Goal: Find specific page/section: Find specific page/section

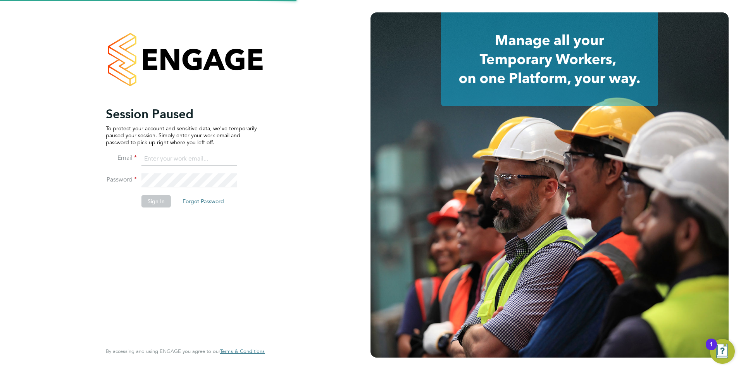
type input "Nicola.lawrence@tfrecruitment.co.uk"
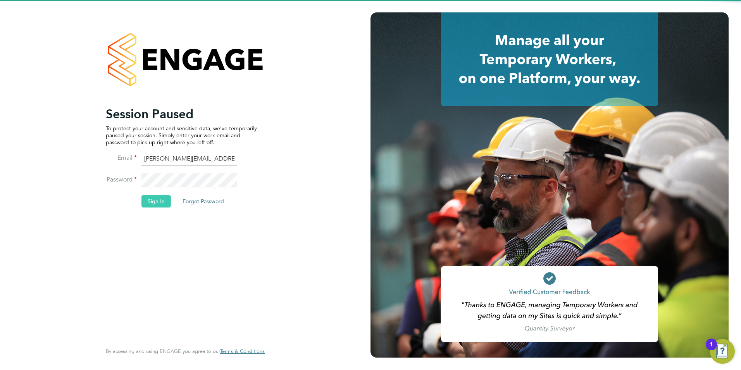
click at [167, 202] on button "Sign In" at bounding box center [155, 201] width 29 height 12
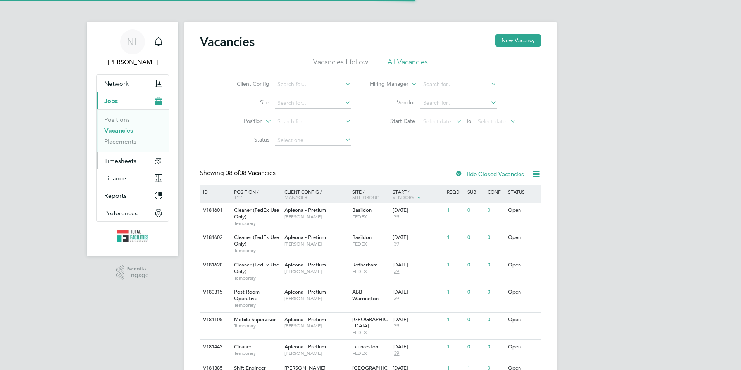
click at [114, 165] on button "Timesheets" at bounding box center [132, 160] width 72 height 17
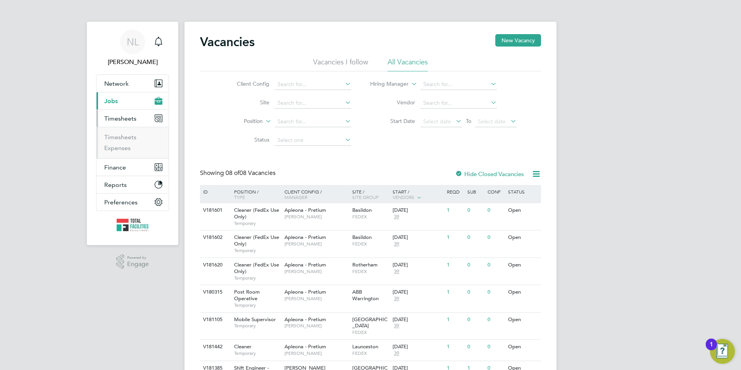
click at [118, 95] on button "Current page: Jobs" at bounding box center [132, 100] width 72 height 17
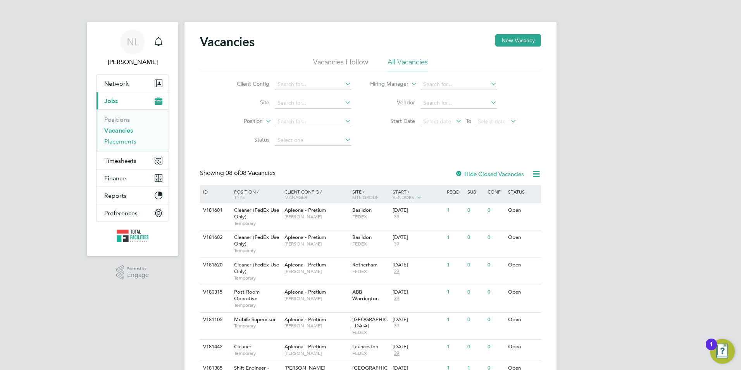
click at [118, 144] on link "Placements" at bounding box center [120, 141] width 32 height 7
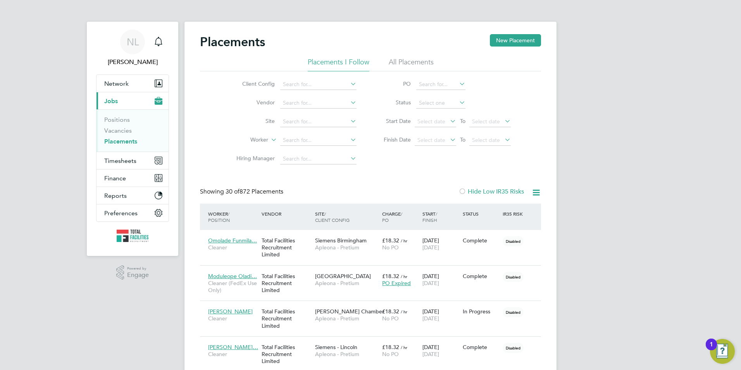
click at [261, 139] on label "Worker" at bounding box center [246, 140] width 45 height 8
click at [257, 157] on li "Position" at bounding box center [245, 159] width 48 height 10
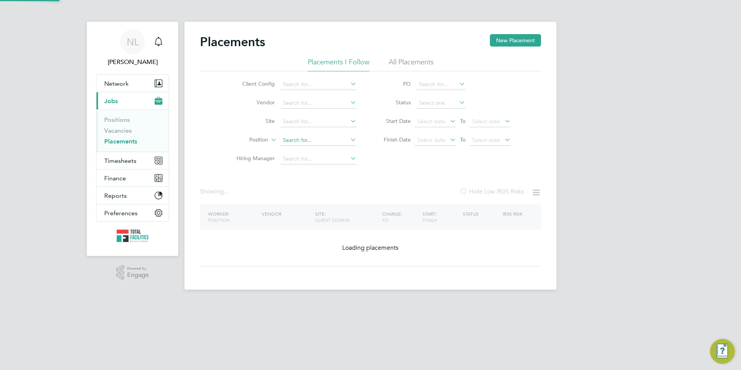
click at [296, 141] on input at bounding box center [318, 140] width 76 height 11
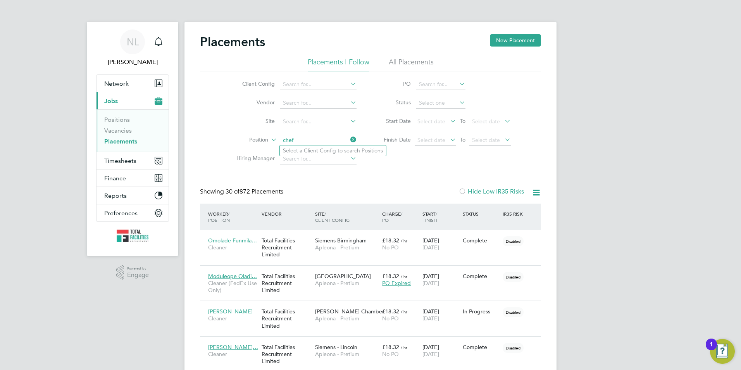
type input "chef"
click at [295, 142] on input at bounding box center [318, 140] width 76 height 11
click at [313, 89] on input at bounding box center [318, 84] width 76 height 11
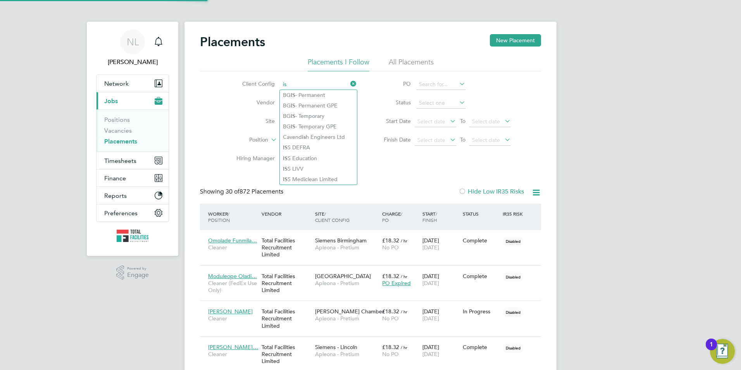
type input "i"
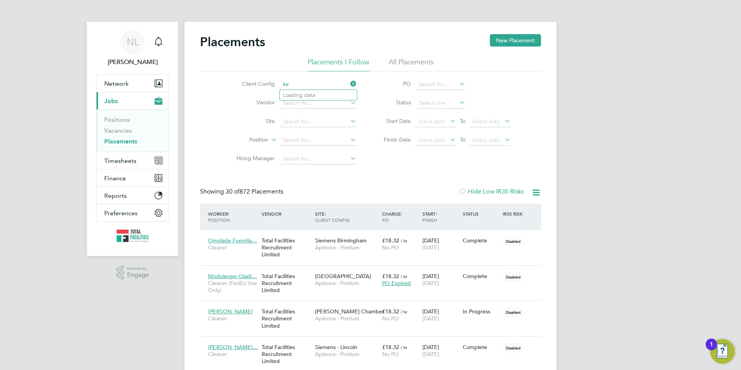
type input "k"
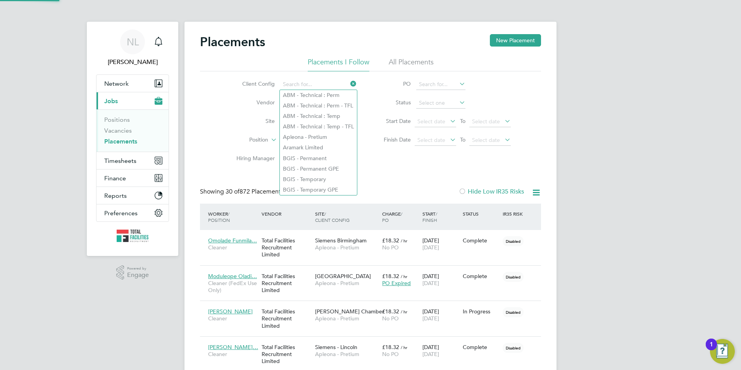
click at [467, 160] on div "Client Config Vendor Site Position Hiring Manager PO Status Start Date Select d…" at bounding box center [370, 119] width 341 height 97
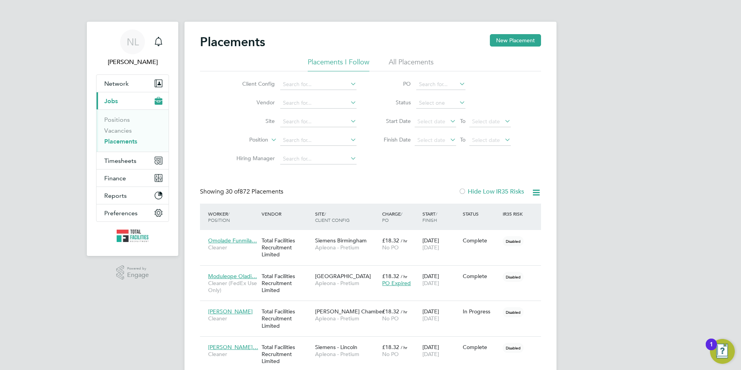
click at [413, 101] on li "Status" at bounding box center [443, 103] width 154 height 19
click at [298, 140] on input at bounding box center [318, 140] width 76 height 11
click at [266, 140] on label "Position" at bounding box center [246, 140] width 45 height 8
click at [261, 152] on li "Worker" at bounding box center [245, 149] width 48 height 10
click at [301, 118] on input at bounding box center [318, 121] width 76 height 11
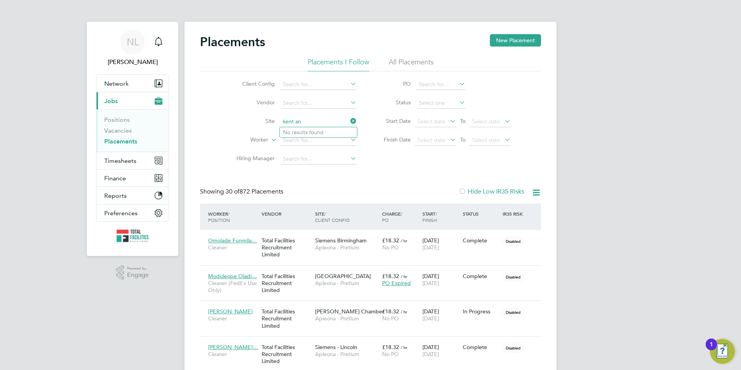
type input "kent an"
click at [349, 119] on icon at bounding box center [349, 120] width 0 height 11
click at [315, 124] on input at bounding box center [318, 121] width 76 height 11
click at [117, 160] on span "Timesheets" at bounding box center [120, 160] width 32 height 7
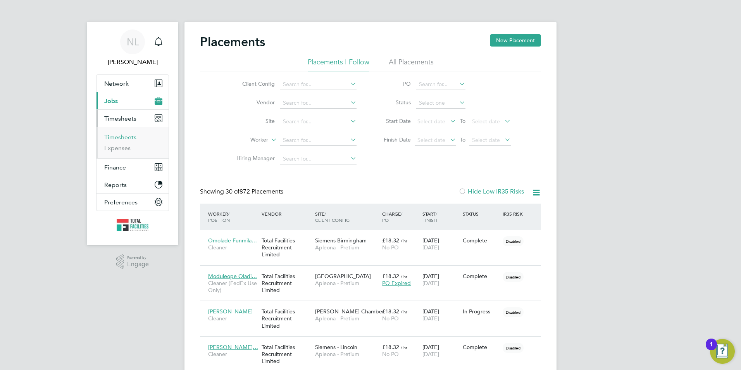
click at [122, 136] on link "Timesheets" at bounding box center [120, 136] width 32 height 7
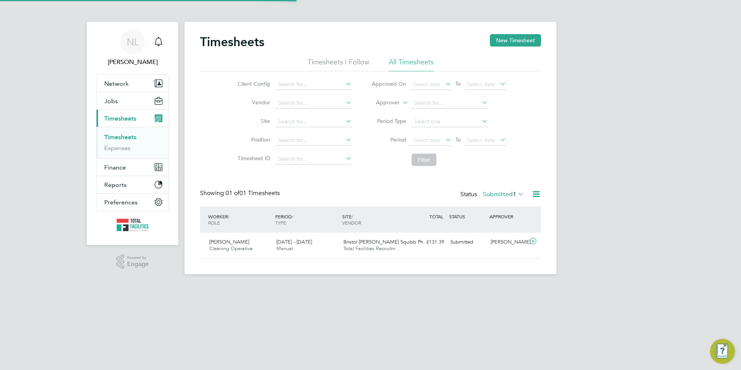
scroll to position [20, 67]
click at [535, 240] on icon at bounding box center [533, 241] width 10 height 6
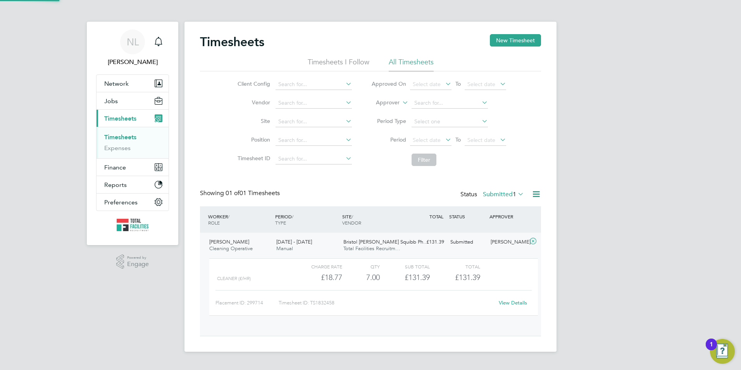
scroll to position [13, 76]
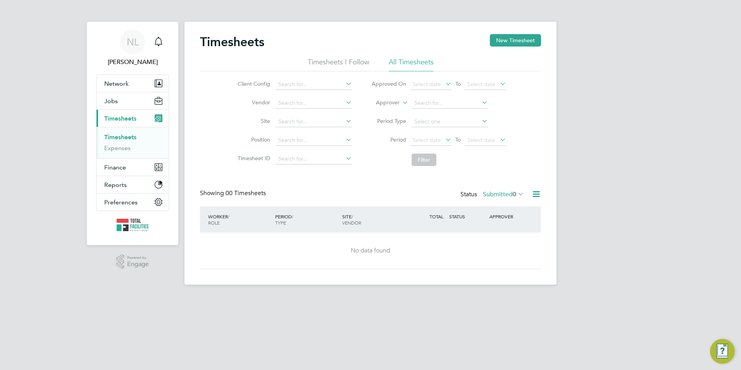
click at [494, 196] on label "Submitted 0" at bounding box center [503, 194] width 41 height 8
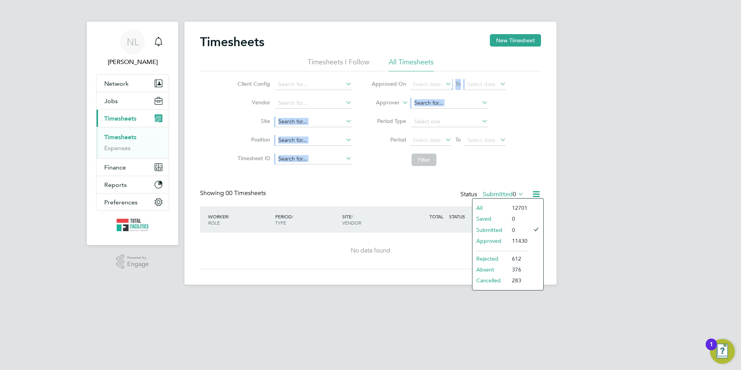
drag, startPoint x: 363, startPoint y: 129, endPoint x: 303, endPoint y: 112, distance: 62.7
click at [311, 114] on div "Client Config Vendor Site Position Timesheet ID Approved On Select date To Sele…" at bounding box center [370, 120] width 341 height 98
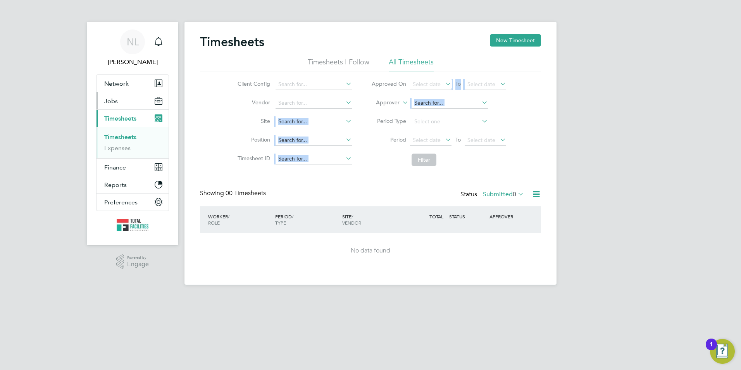
click at [150, 107] on button "Jobs" at bounding box center [132, 100] width 72 height 17
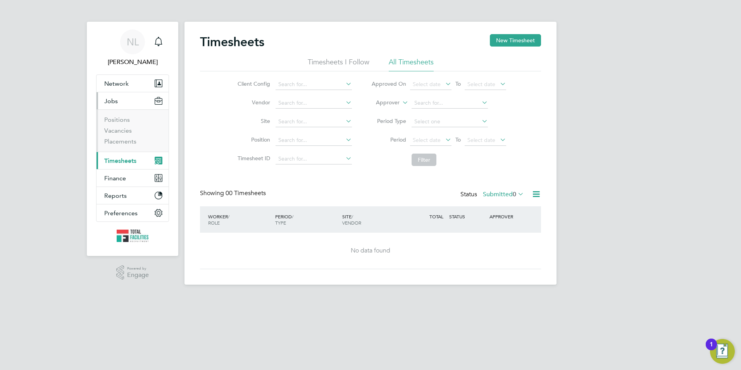
click at [148, 124] on li "Positions" at bounding box center [133, 121] width 58 height 11
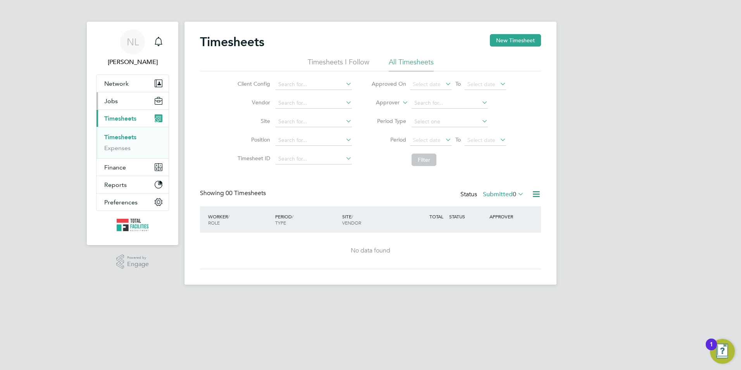
click at [122, 105] on button "Jobs" at bounding box center [132, 100] width 72 height 17
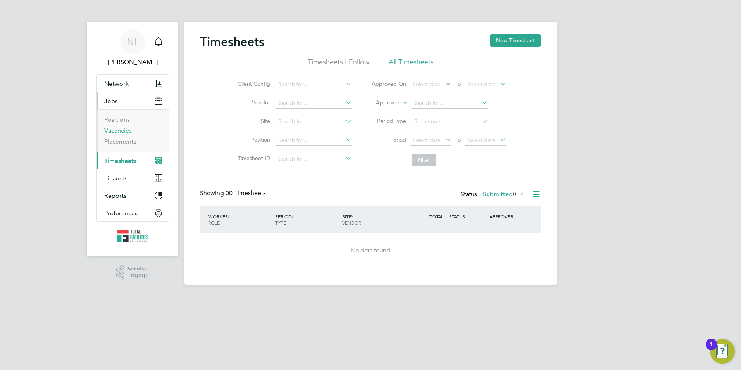
click at [121, 127] on ul "Positions Vacancies Placements" at bounding box center [132, 130] width 72 height 42
click at [122, 130] on link "Vacancies" at bounding box center [118, 130] width 28 height 7
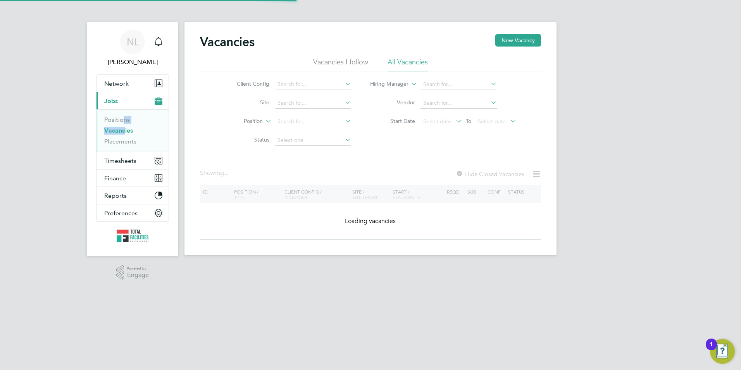
click at [122, 130] on link "Vacancies" at bounding box center [118, 130] width 29 height 7
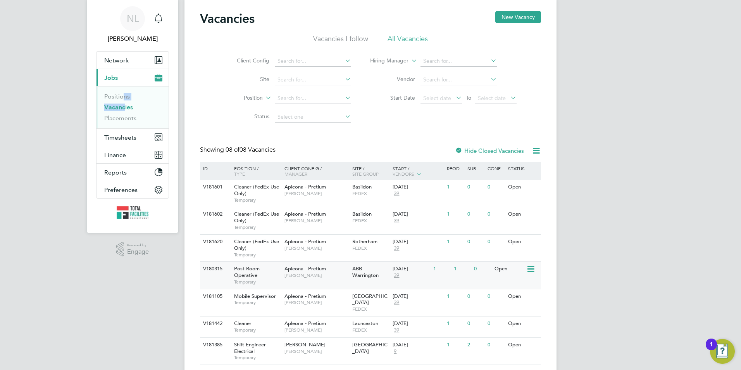
scroll to position [61, 0]
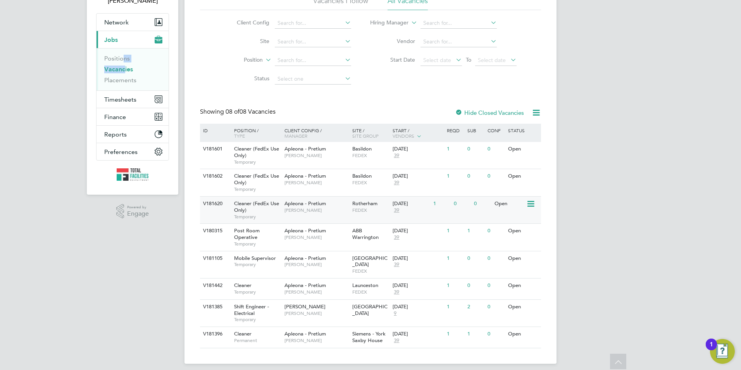
click at [422, 213] on div "13 Oct 2025 39" at bounding box center [411, 206] width 41 height 21
click at [299, 124] on div "Client Config / Manager" at bounding box center [317, 133] width 68 height 19
click at [460, 113] on div at bounding box center [459, 113] width 8 height 8
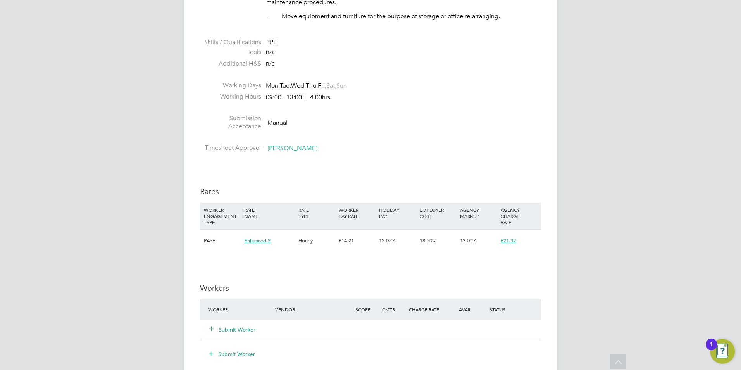
scroll to position [23, 54]
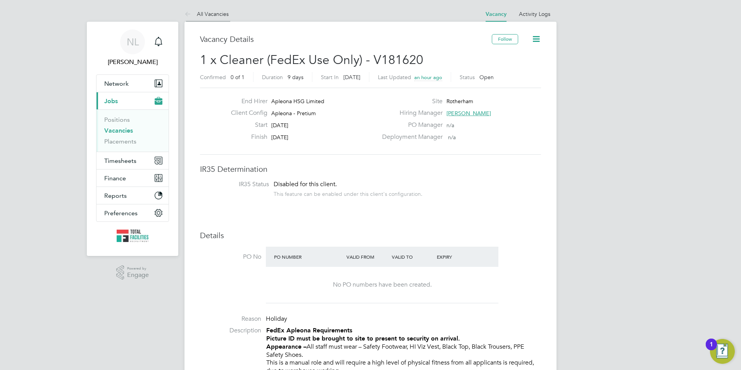
click at [196, 19] on li "All Vacancies" at bounding box center [206, 14] width 44 height 16
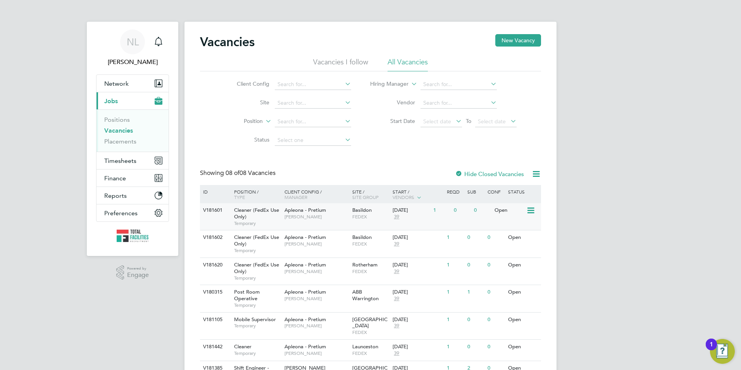
drag, startPoint x: 59, startPoint y: 297, endPoint x: 239, endPoint y: 229, distance: 193.3
drag, startPoint x: 239, startPoint y: 229, endPoint x: 414, endPoint y: 328, distance: 200.6
click at [416, 332] on div "ID Position / Type Client Config / Manager Site / Site Group Start / Vendors Re…" at bounding box center [370, 297] width 341 height 224
